Goal: Task Accomplishment & Management: Complete application form

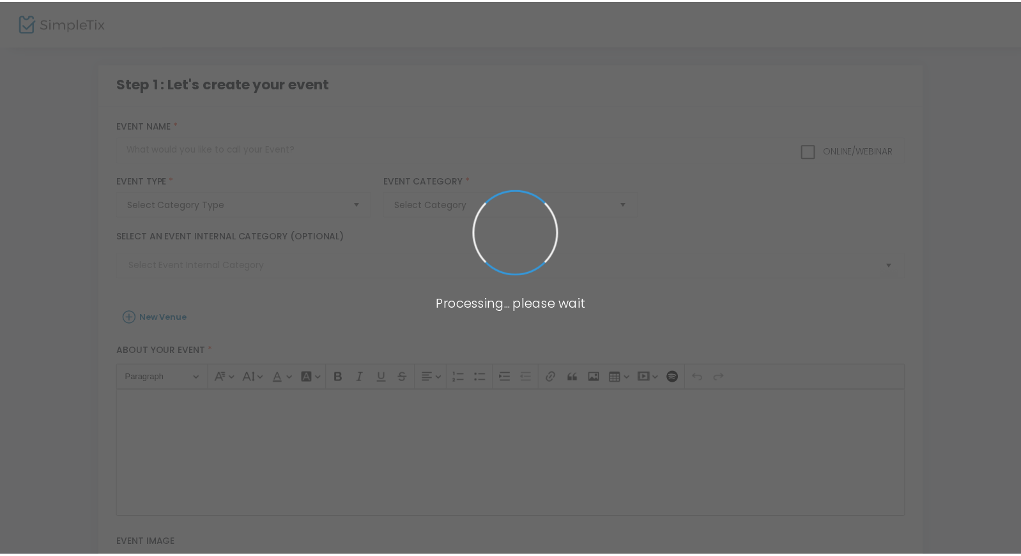
scroll to position [94, 0]
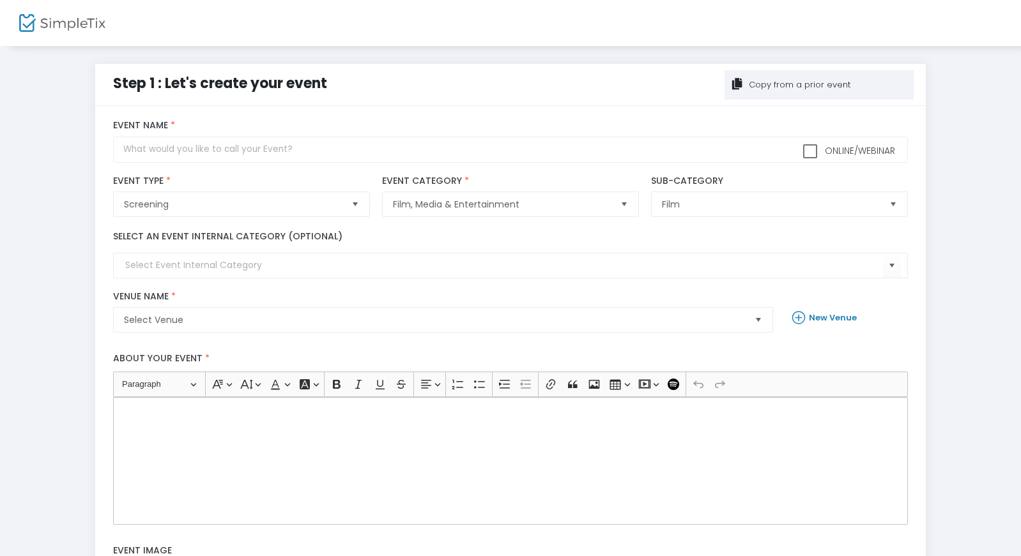
click at [772, 86] on div "Copy from a prior event" at bounding box center [798, 85] width 103 height 13
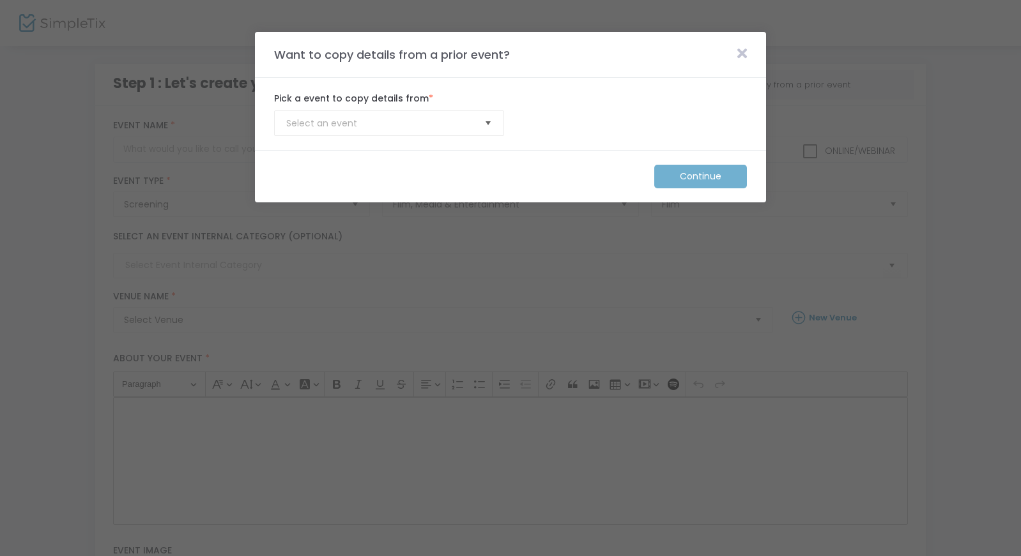
click at [490, 124] on span "Select" at bounding box center [488, 123] width 21 height 21
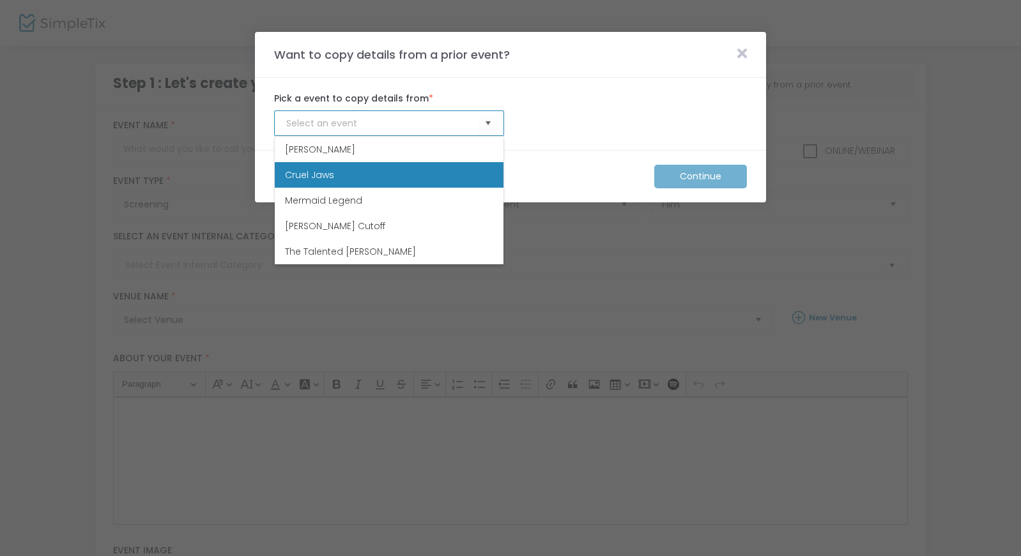
click at [472, 167] on li "Cruel Jaws" at bounding box center [389, 175] width 229 height 26
type input "Cruel Jaws"
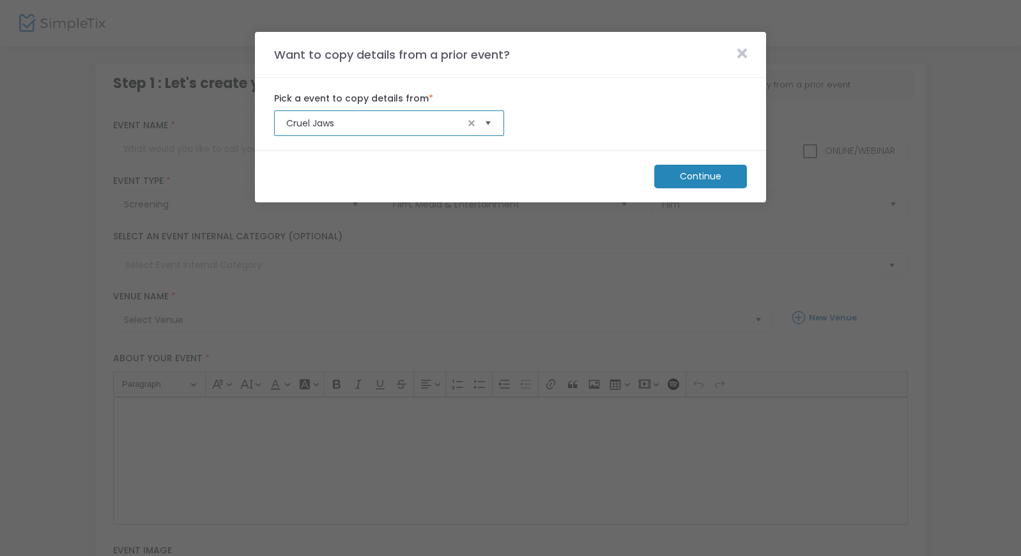
click at [705, 175] on m-button "Continue" at bounding box center [700, 177] width 93 height 24
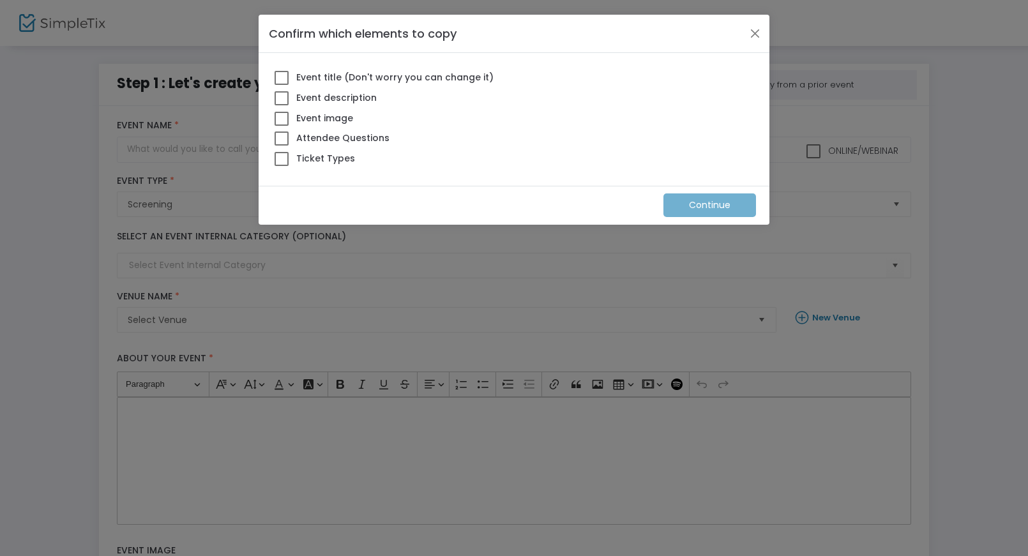
click at [280, 79] on span at bounding box center [282, 78] width 14 height 14
click at [281, 85] on input "Event title (Don't worry you can change it)" at bounding box center [281, 85] width 1 height 1
checkbox input "true"
click at [281, 95] on span at bounding box center [282, 98] width 14 height 14
click at [281, 105] on input "Event description" at bounding box center [281, 105] width 1 height 1
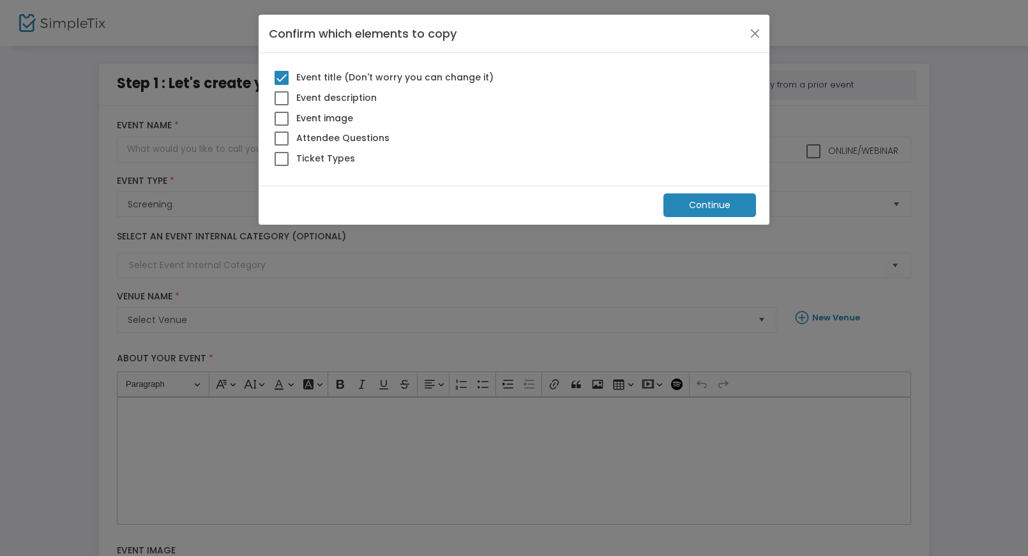
checkbox input "true"
click at [280, 115] on span at bounding box center [282, 119] width 14 height 14
click at [281, 126] on input "Event image" at bounding box center [281, 126] width 1 height 1
checkbox input "true"
click at [281, 133] on span at bounding box center [282, 139] width 14 height 14
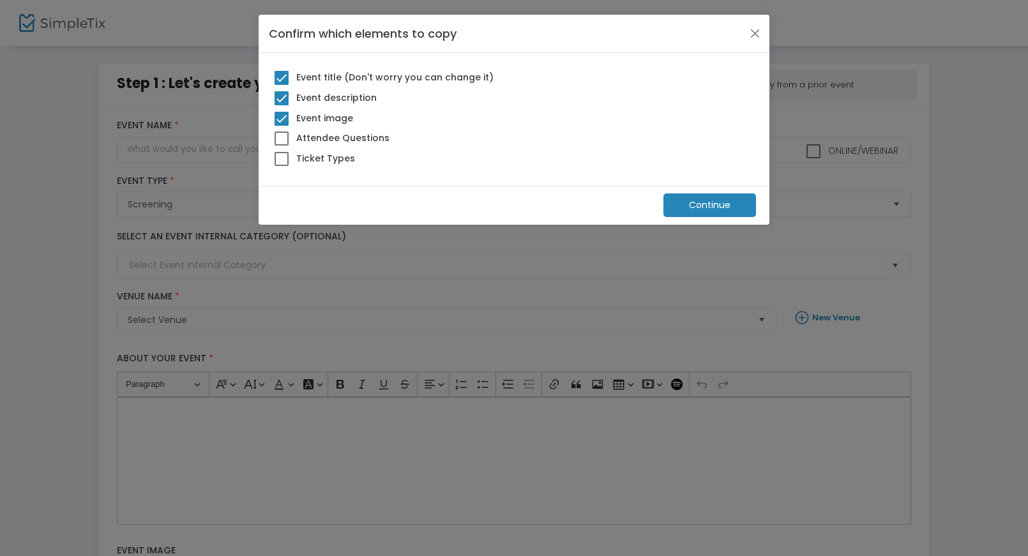
click at [281, 146] on input "Attendee Questions" at bounding box center [281, 146] width 1 height 1
checkbox input "true"
click at [282, 165] on span at bounding box center [282, 159] width 14 height 14
click at [282, 166] on input "Ticket Types" at bounding box center [281, 166] width 1 height 1
checkbox input "true"
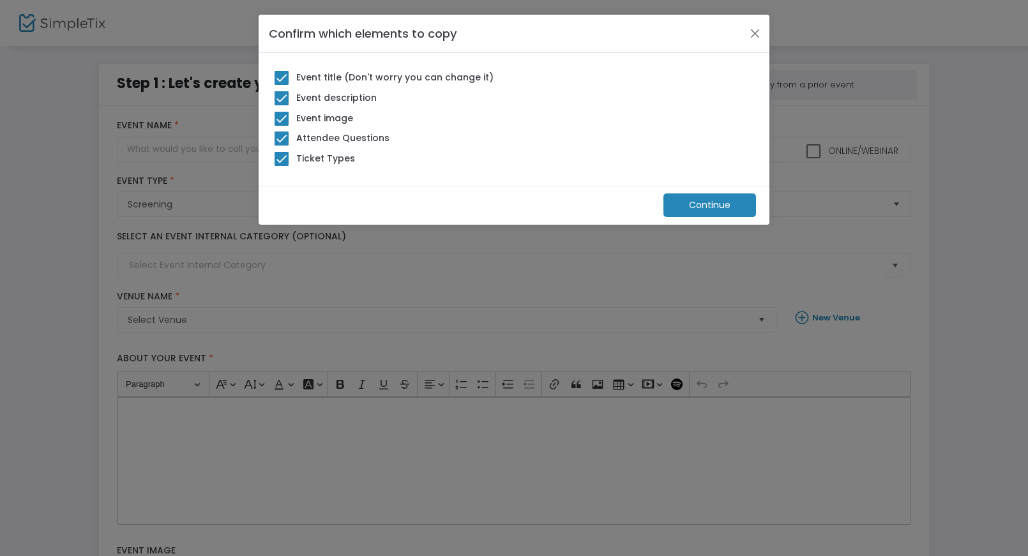
click at [713, 206] on m-button "Continue" at bounding box center [710, 206] width 93 height 24
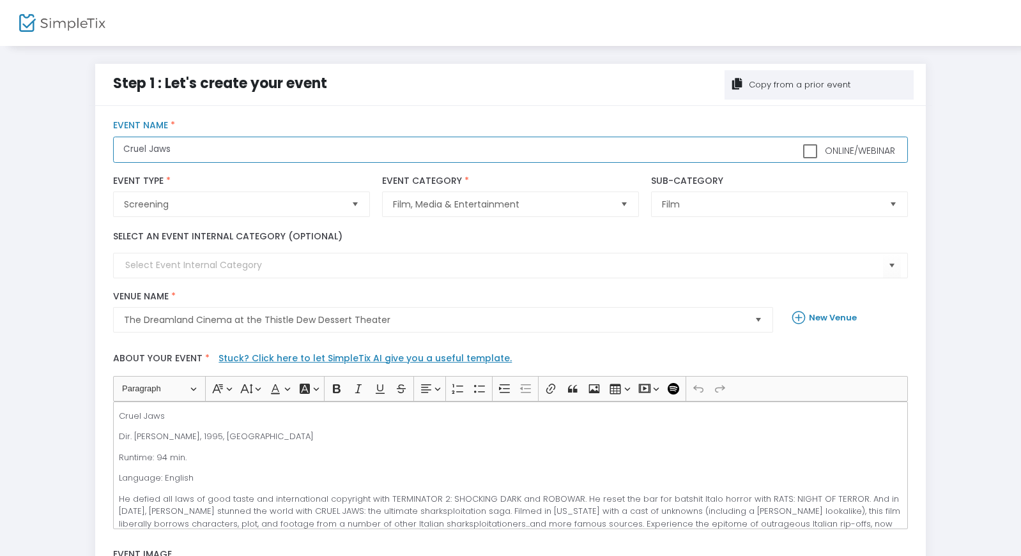
click at [182, 151] on input "Cruel Jaws" at bounding box center [510, 150] width 794 height 26
type input "Mixed Blood"
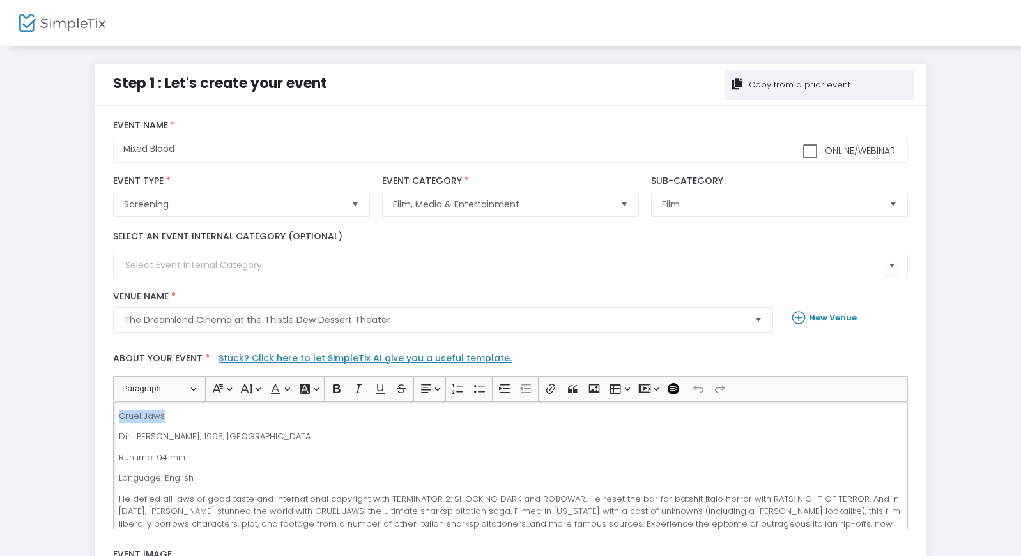
drag, startPoint x: 169, startPoint y: 416, endPoint x: 113, endPoint y: 406, distance: 56.5
click at [113, 406] on div "Cruel Jaws Dir. [PERSON_NAME], 1995, [GEOGRAPHIC_DATA] Runtime: 94 min. Languag…" at bounding box center [510, 466] width 794 height 128
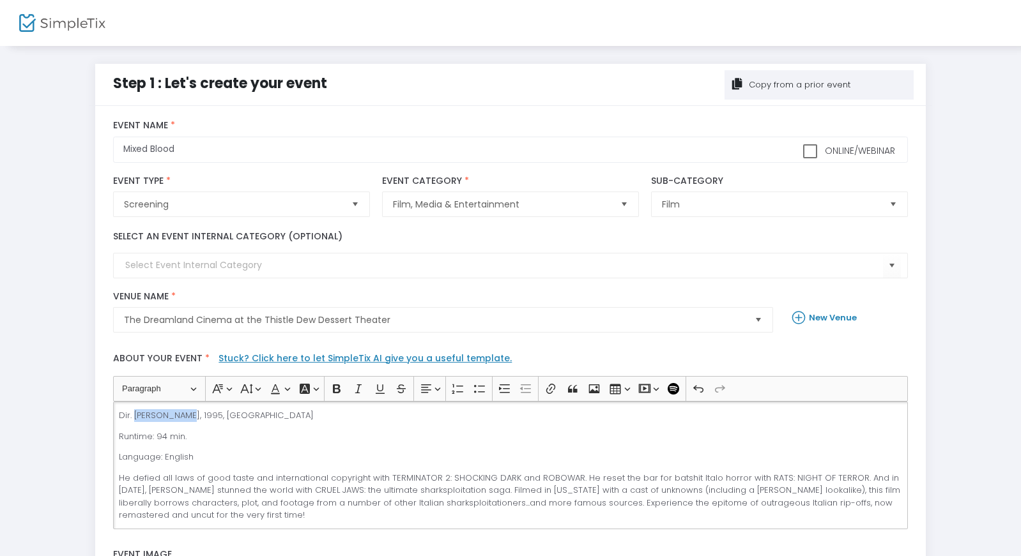
drag, startPoint x: 133, startPoint y: 413, endPoint x: 184, endPoint y: 413, distance: 51.1
click at [184, 413] on p "Dir. [PERSON_NAME], 1995, [GEOGRAPHIC_DATA]" at bounding box center [510, 415] width 783 height 13
drag, startPoint x: 203, startPoint y: 413, endPoint x: 213, endPoint y: 414, distance: 10.2
click at [213, 414] on p "Dir. [PERSON_NAME], 1995, [GEOGRAPHIC_DATA]" at bounding box center [510, 415] width 783 height 13
drag, startPoint x: 217, startPoint y: 413, endPoint x: 252, endPoint y: 414, distance: 35.8
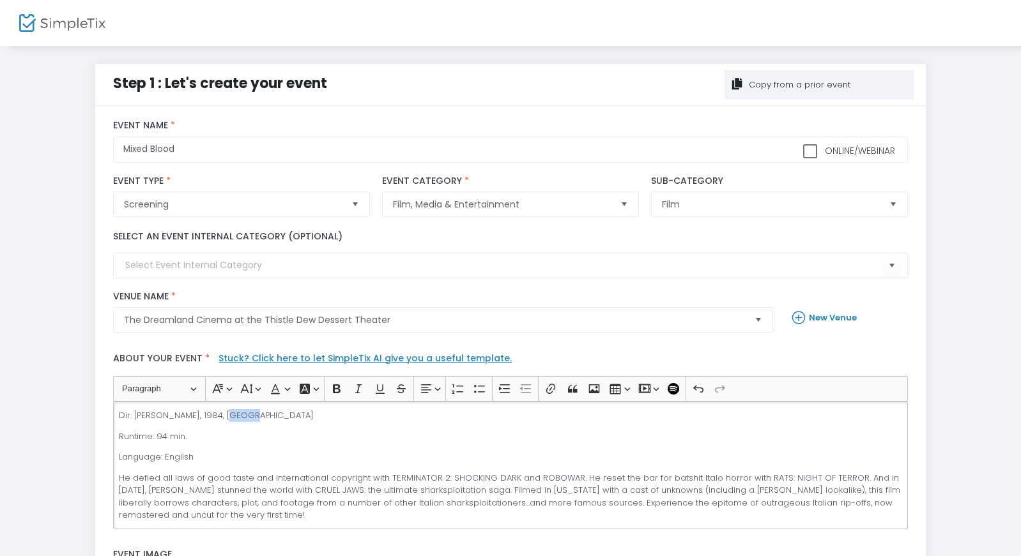
click at [250, 414] on p "Dir. [PERSON_NAME], 1984, [GEOGRAPHIC_DATA]" at bounding box center [510, 415] width 783 height 13
click at [165, 434] on p "Runtime: 94 min." at bounding box center [510, 436] width 783 height 13
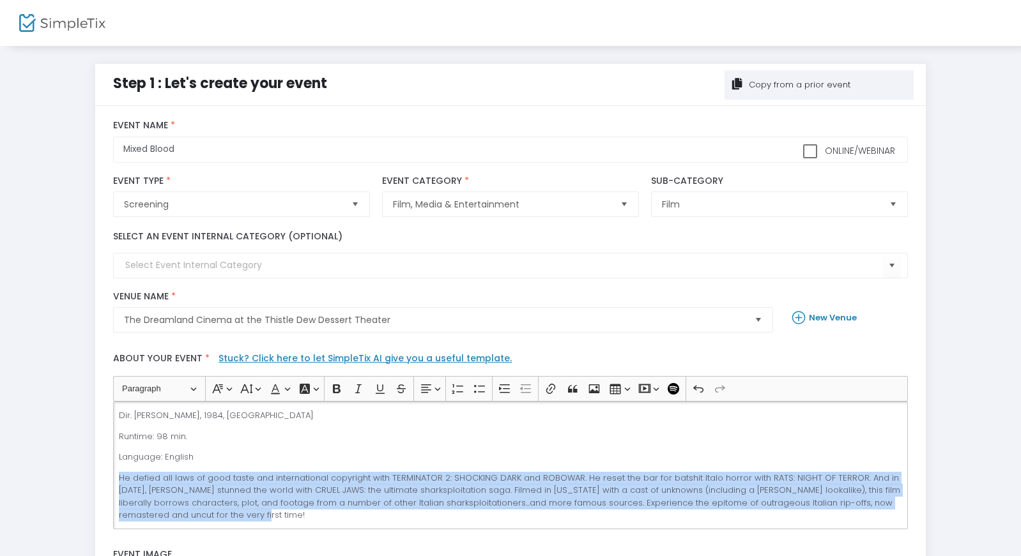
drag, startPoint x: 120, startPoint y: 475, endPoint x: 278, endPoint y: 511, distance: 161.8
click at [278, 511] on p "He defied all laws of good taste and international copyright with TERMINATOR 2:…" at bounding box center [510, 497] width 783 height 50
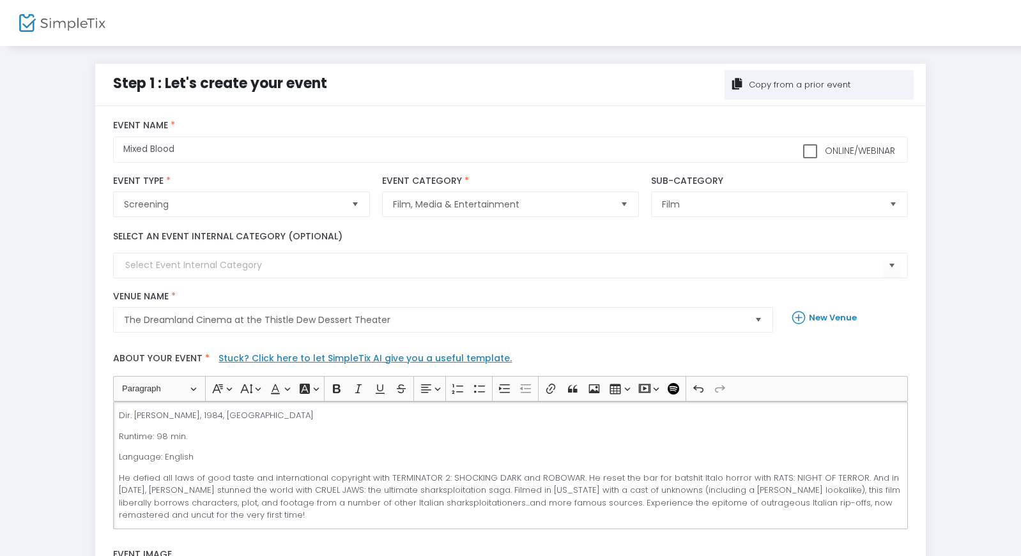
scroll to position [9, 0]
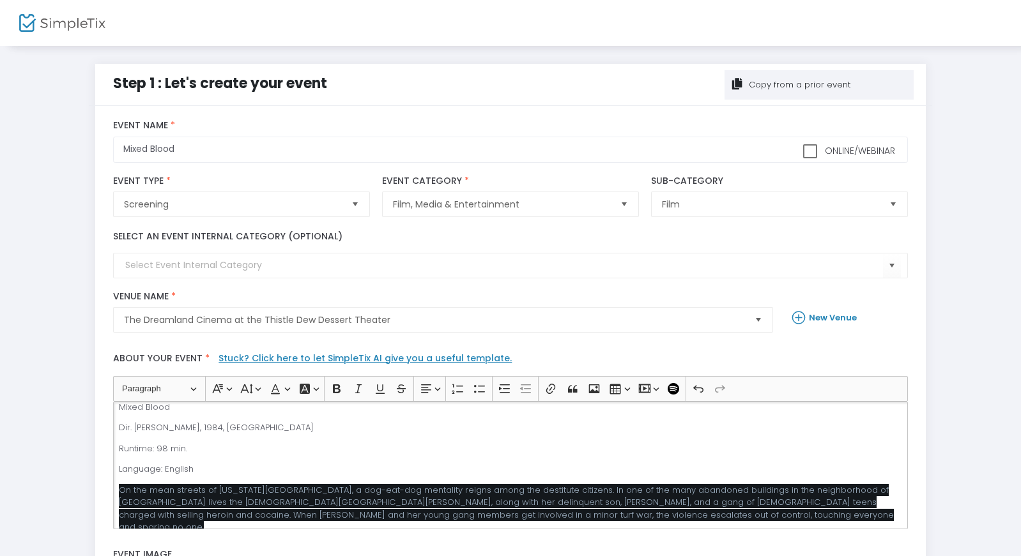
click at [236, 502] on span "On the mean streets of [US_STATE][GEOGRAPHIC_DATA], a dog-eat-dog mentality rei…" at bounding box center [506, 509] width 775 height 50
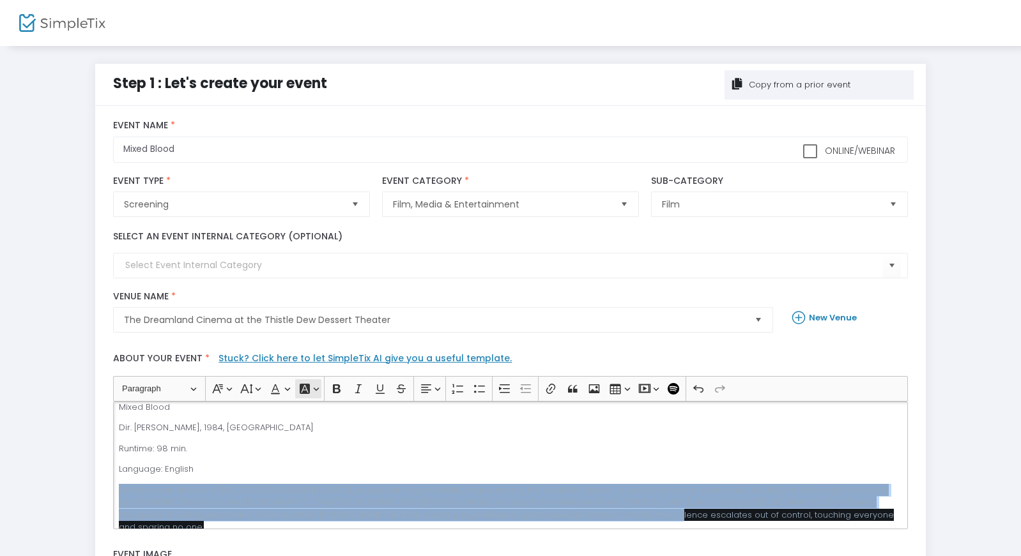
click at [296, 383] on button "Font Background Color Font Background Color" at bounding box center [308, 388] width 26 height 19
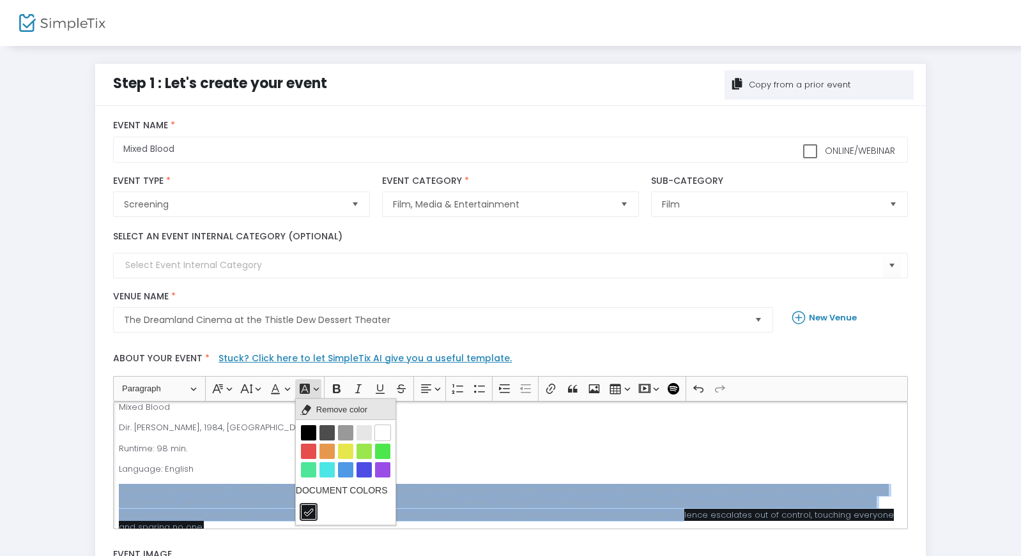
click at [321, 404] on span "Remove color" at bounding box center [341, 409] width 51 height 15
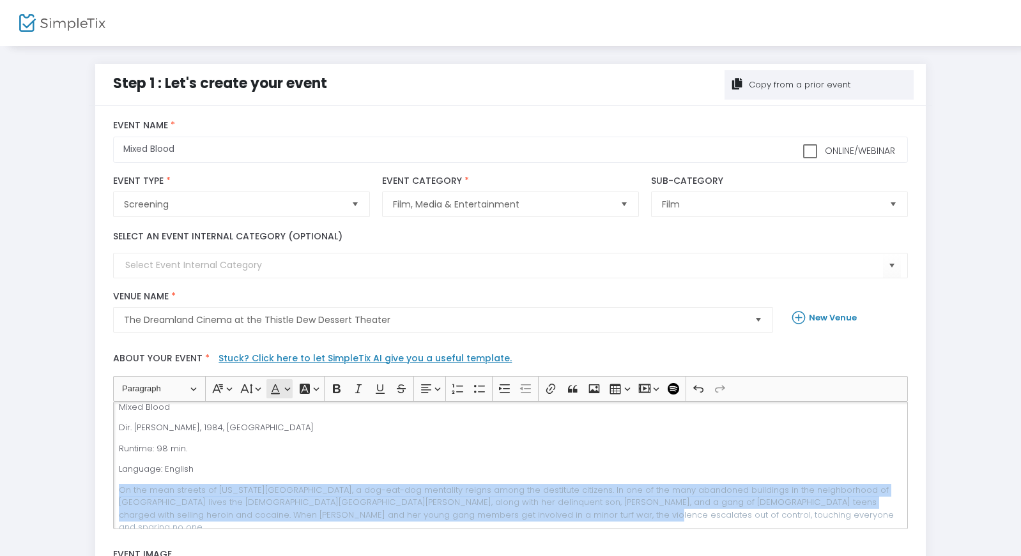
click at [280, 395] on icon "Editor toolbar" at bounding box center [275, 389] width 13 height 13
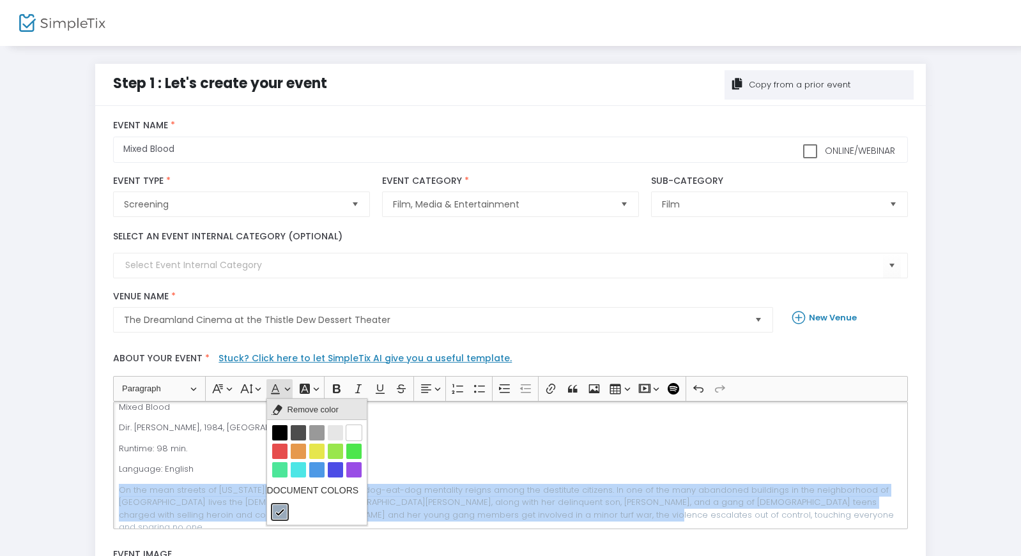
click at [287, 412] on button "Remove color Remove color" at bounding box center [317, 410] width 100 height 22
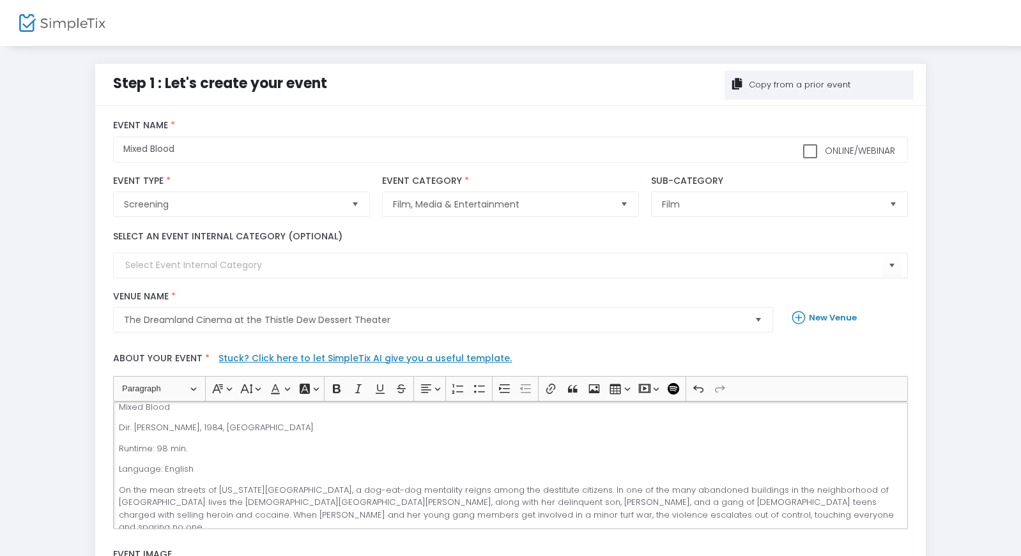
click at [91, 387] on div "Step 1 : Let's create your event Copy from a prior event title : Mixed Blood Va…" at bounding box center [510, 428] width 843 height 728
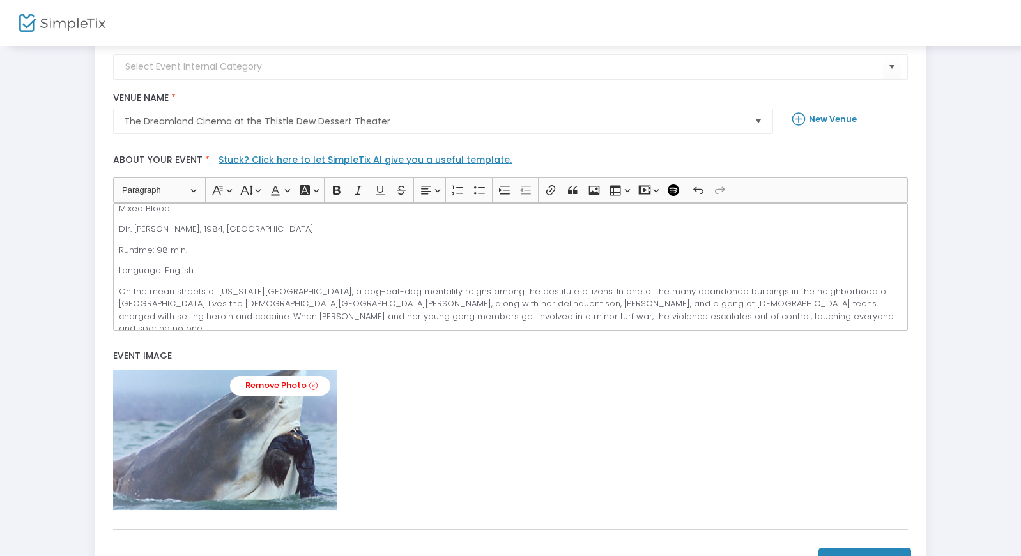
scroll to position [201, 0]
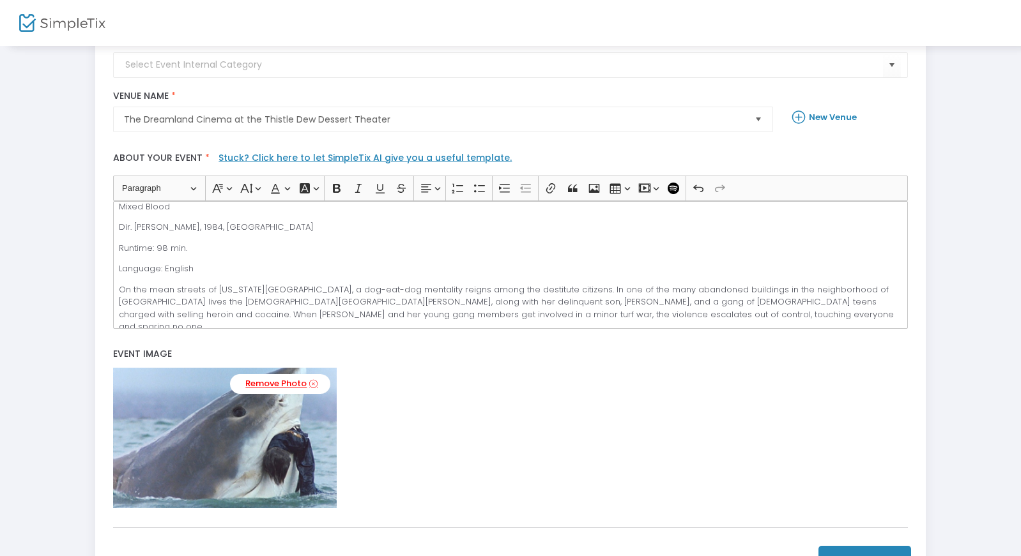
click at [282, 384] on link "Remove Photo" at bounding box center [280, 384] width 100 height 20
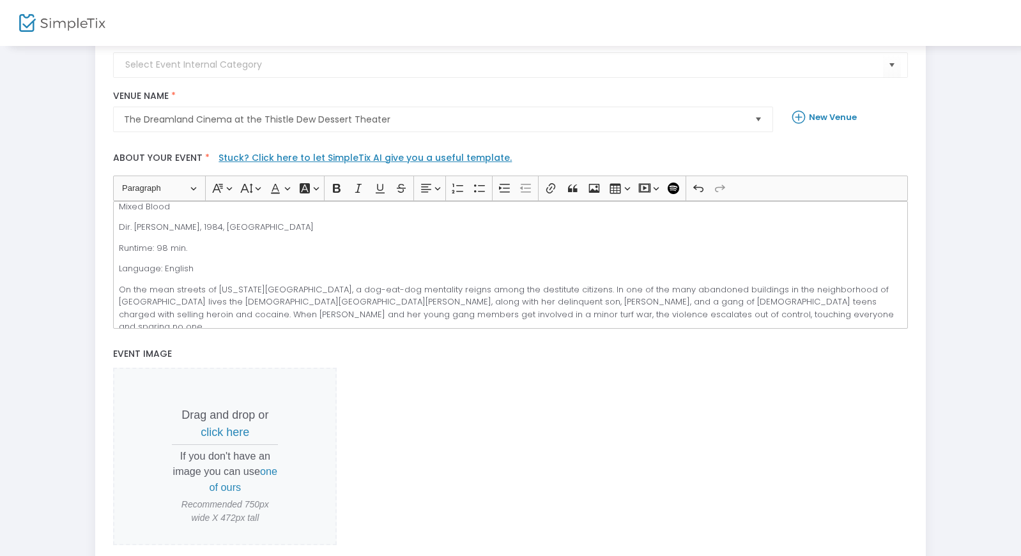
click at [243, 438] on span "click here" at bounding box center [225, 432] width 49 height 13
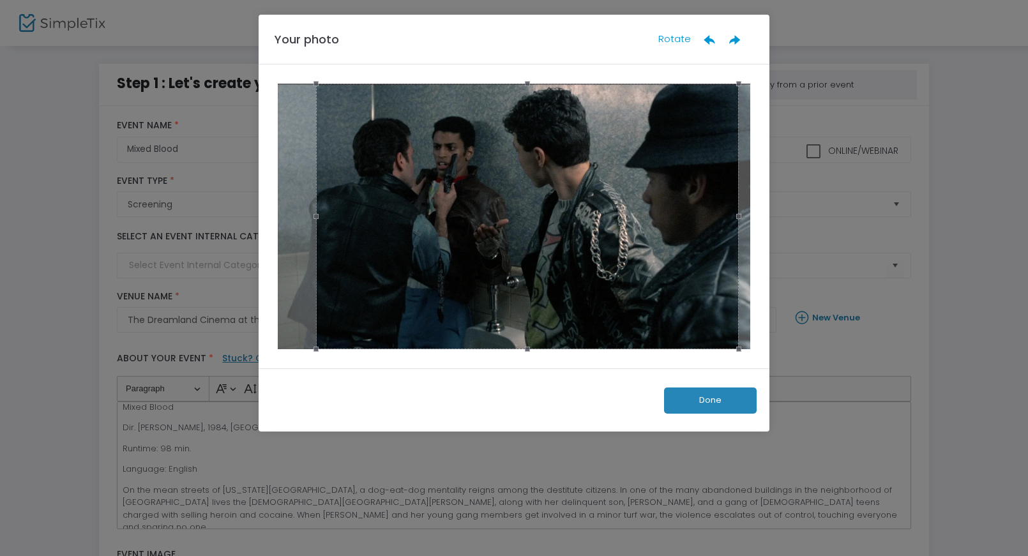
drag, startPoint x: 665, startPoint y: 247, endPoint x: 678, endPoint y: 247, distance: 13.4
click at [678, 247] on div at bounding box center [527, 217] width 422 height 266
click at [717, 400] on button "Done" at bounding box center [710, 401] width 93 height 26
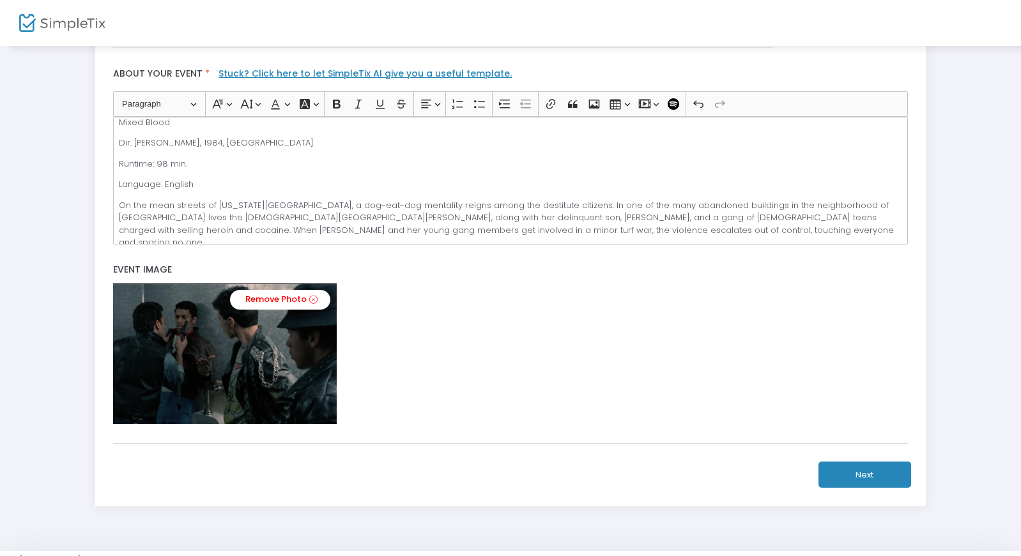
scroll to position [318, 0]
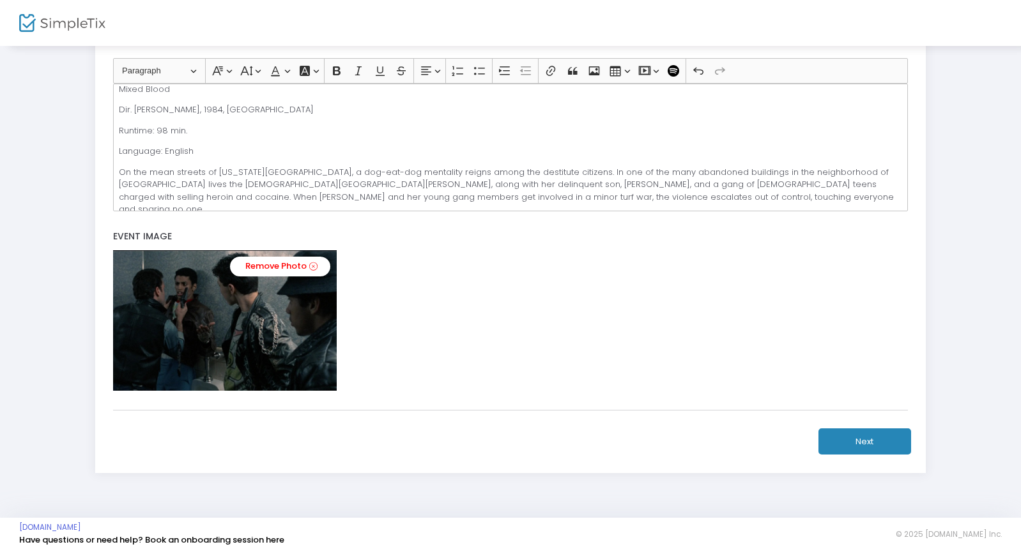
click at [858, 437] on button "Next" at bounding box center [864, 442] width 93 height 26
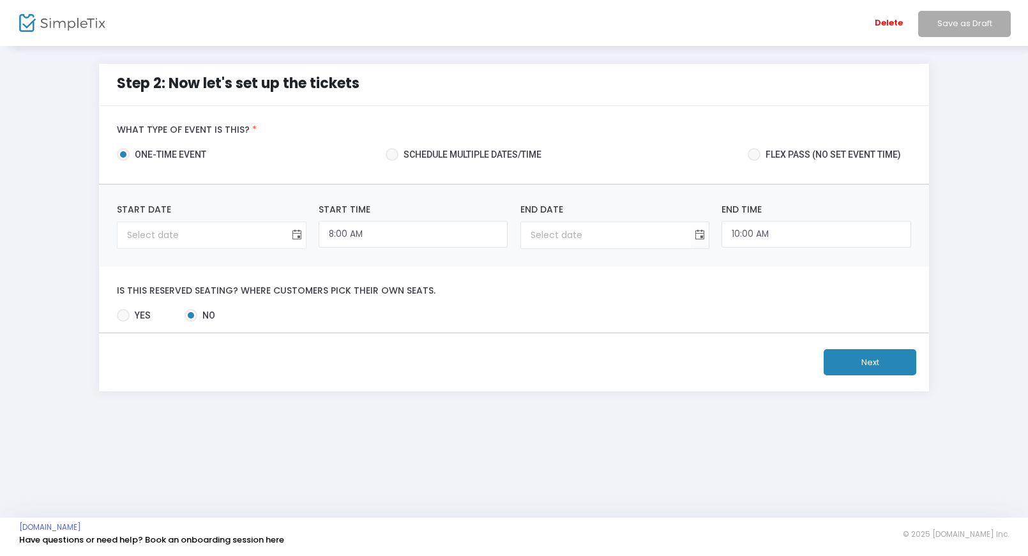
click at [296, 233] on span "Toggle calendar" at bounding box center [296, 235] width 21 height 21
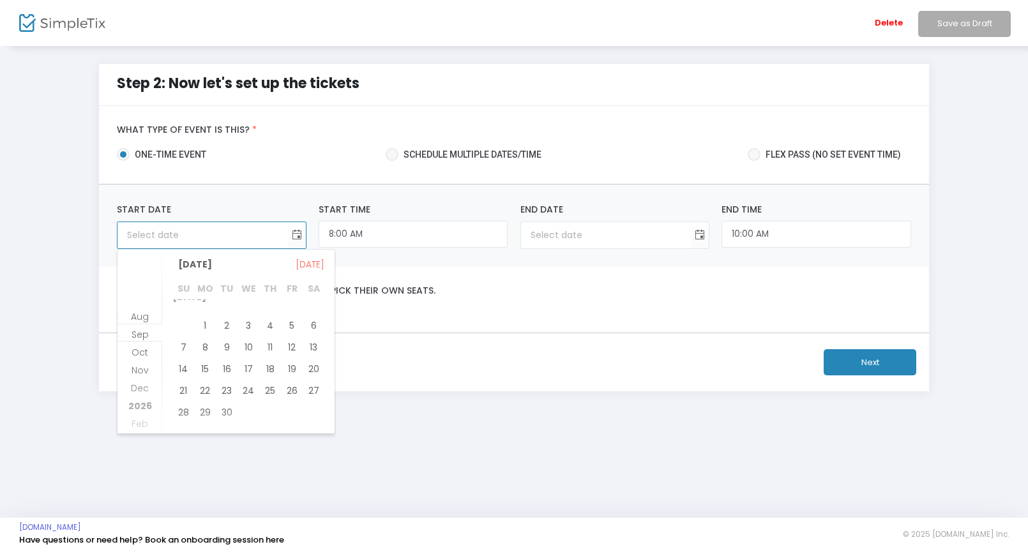
scroll to position [17, 0]
click at [270, 370] on span "18" at bounding box center [270, 369] width 22 height 22
type input "[DATE]"
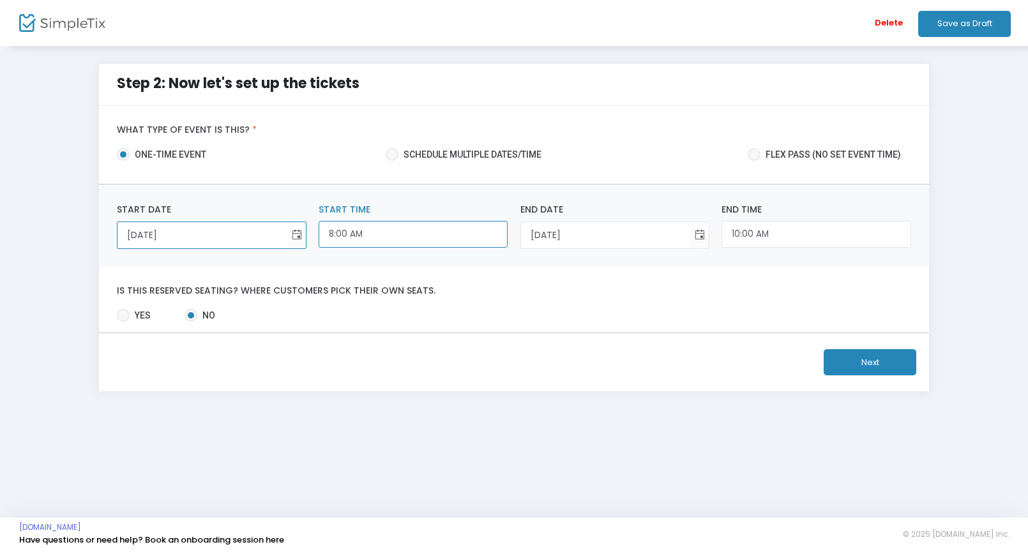
click at [396, 229] on input "8:00 AM" at bounding box center [413, 234] width 189 height 27
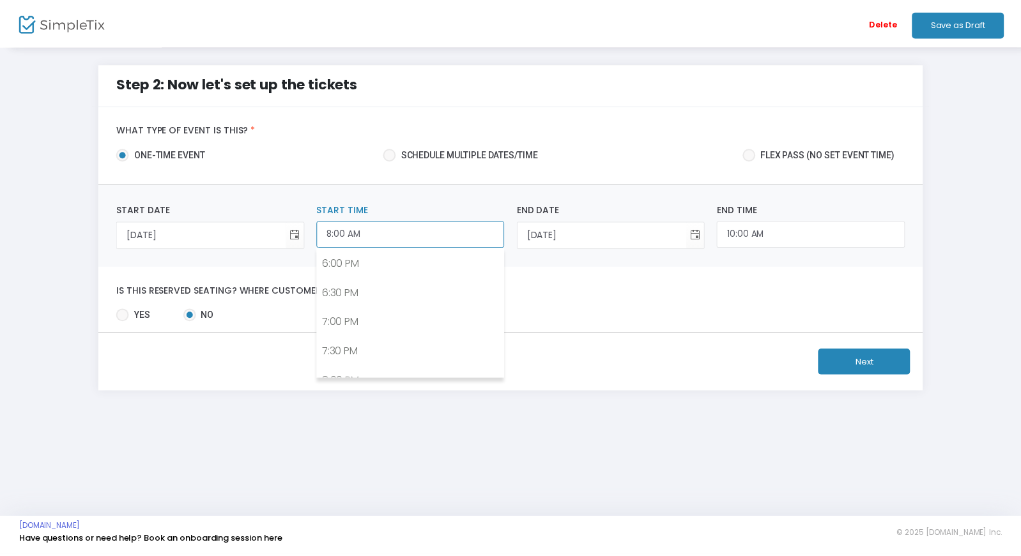
scroll to position [1058, 0]
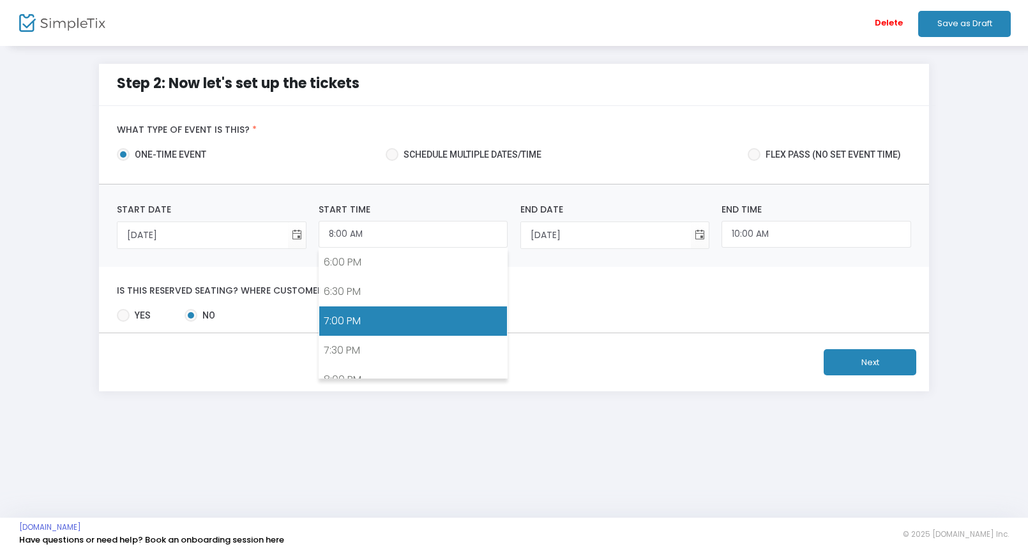
click at [392, 326] on link "7:00 PM" at bounding box center [413, 321] width 188 height 29
type input "7:00 PM"
type input "9:00 PM"
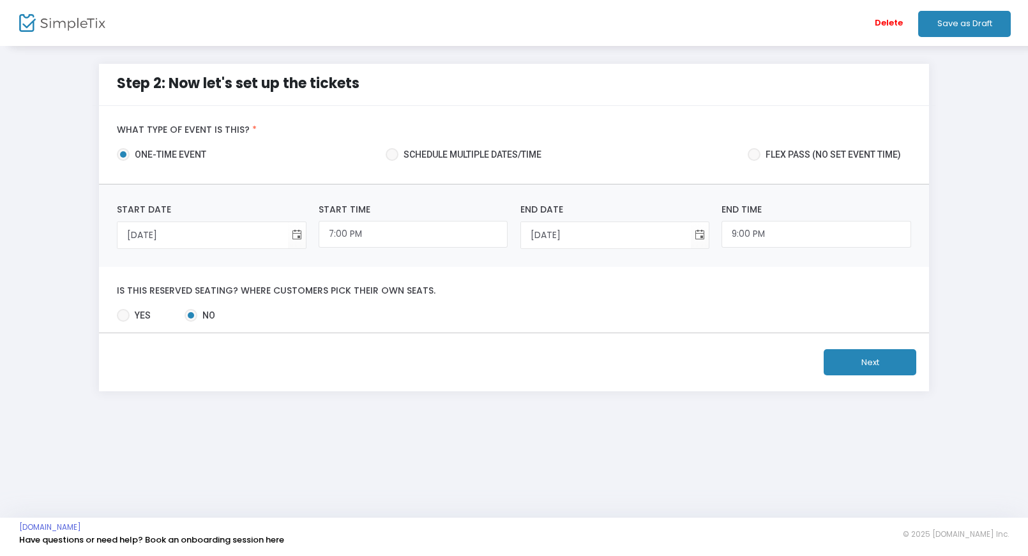
click at [880, 360] on button "Next" at bounding box center [870, 362] width 93 height 26
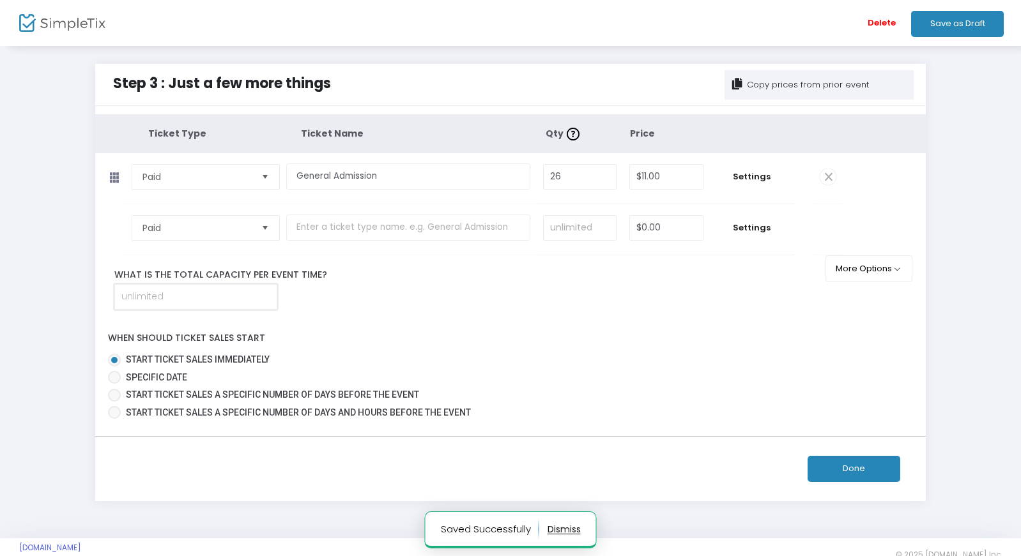
click at [187, 300] on input at bounding box center [196, 297] width 162 height 24
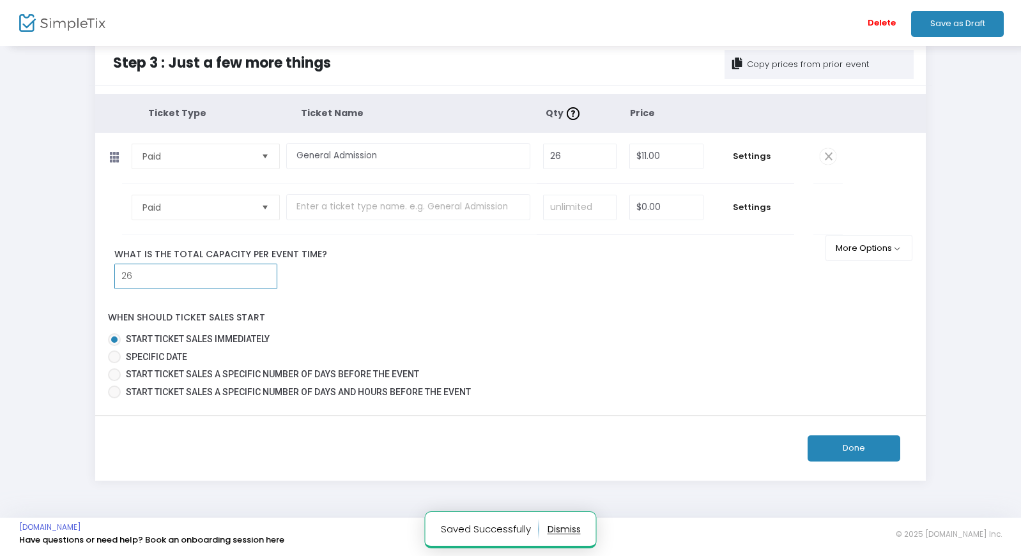
type input "26"
click at [845, 443] on button "Done" at bounding box center [853, 449] width 93 height 26
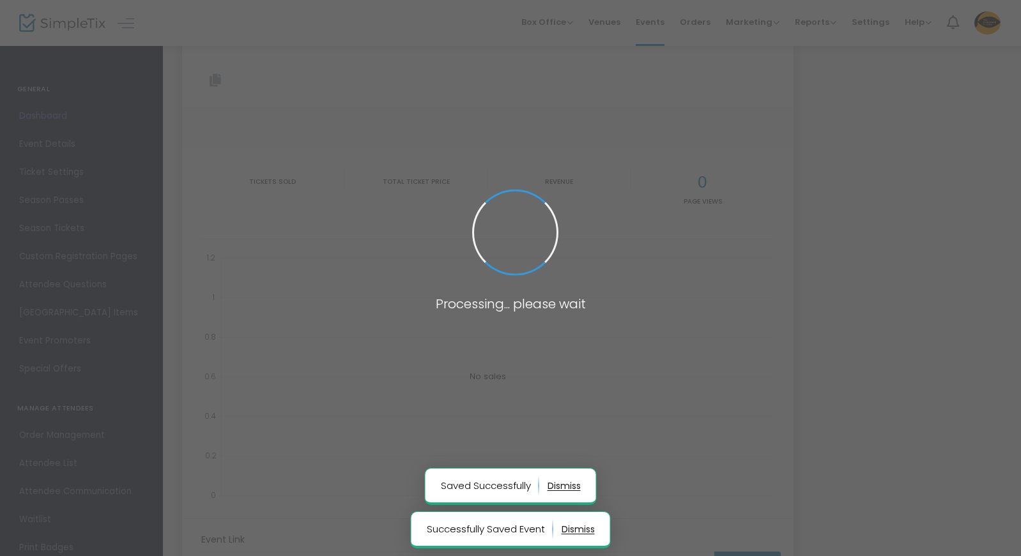
type input "[URL][DOMAIN_NAME]"
